Goal: Transaction & Acquisition: Subscribe to service/newsletter

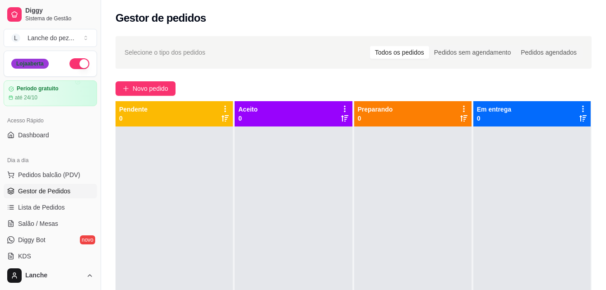
click at [38, 66] on div "Loja aberta" at bounding box center [29, 64] width 37 height 10
click at [97, 54] on button "Toggle Sidebar" at bounding box center [100, 145] width 7 height 290
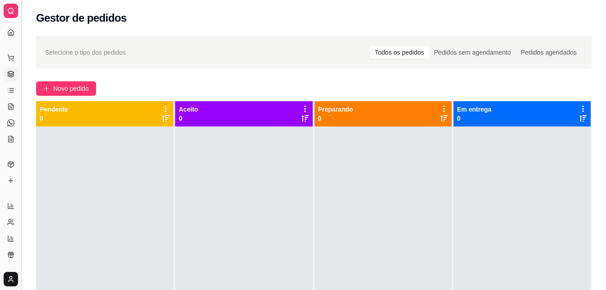
click at [22, 57] on button "Toggle Sidebar" at bounding box center [21, 145] width 7 height 290
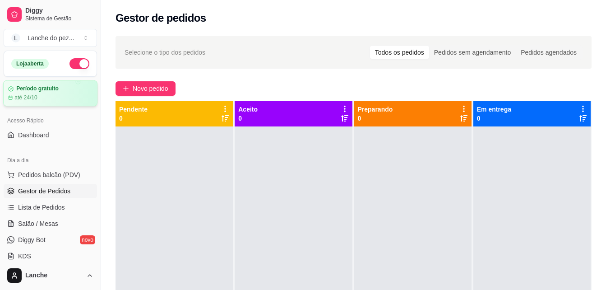
click at [50, 93] on div "Período gratuito até 24/10" at bounding box center [50, 93] width 84 height 16
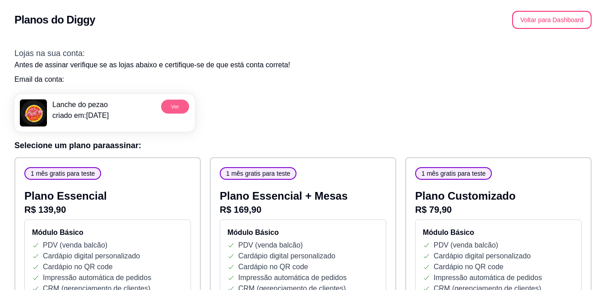
click at [165, 105] on button "Ver" at bounding box center [175, 106] width 28 height 14
